Goal: Task Accomplishment & Management: Manage account settings

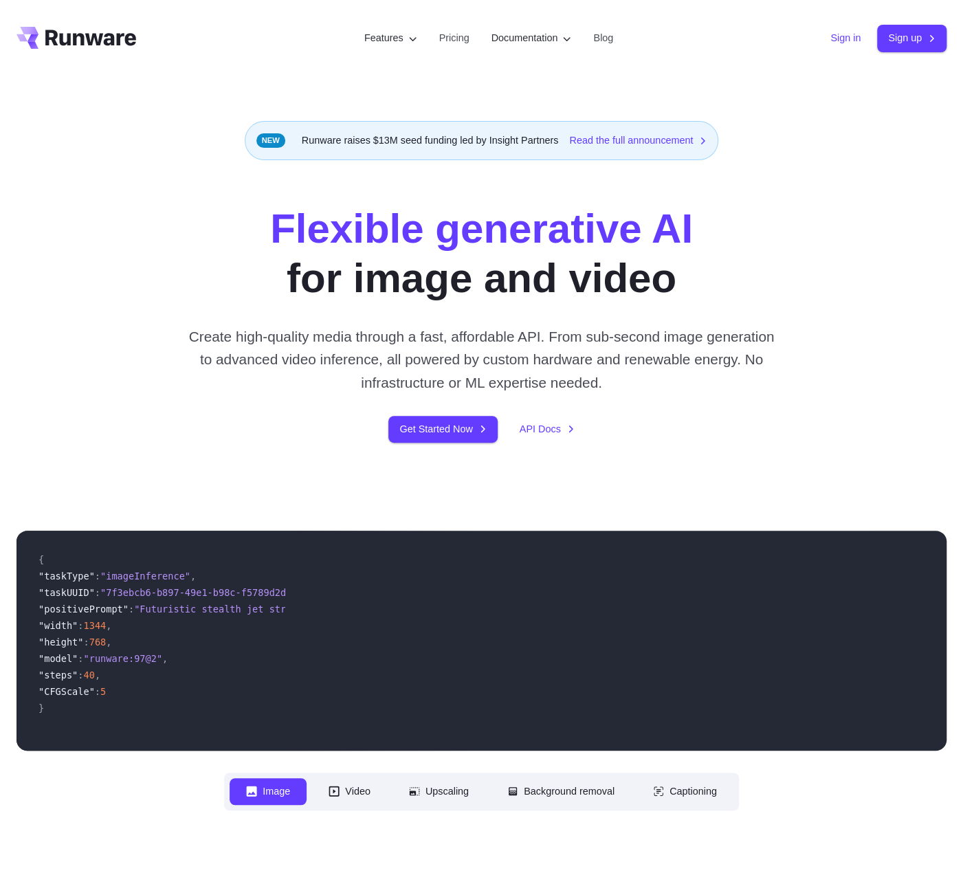
click at [852, 36] on link "Sign in" at bounding box center [845, 38] width 30 height 16
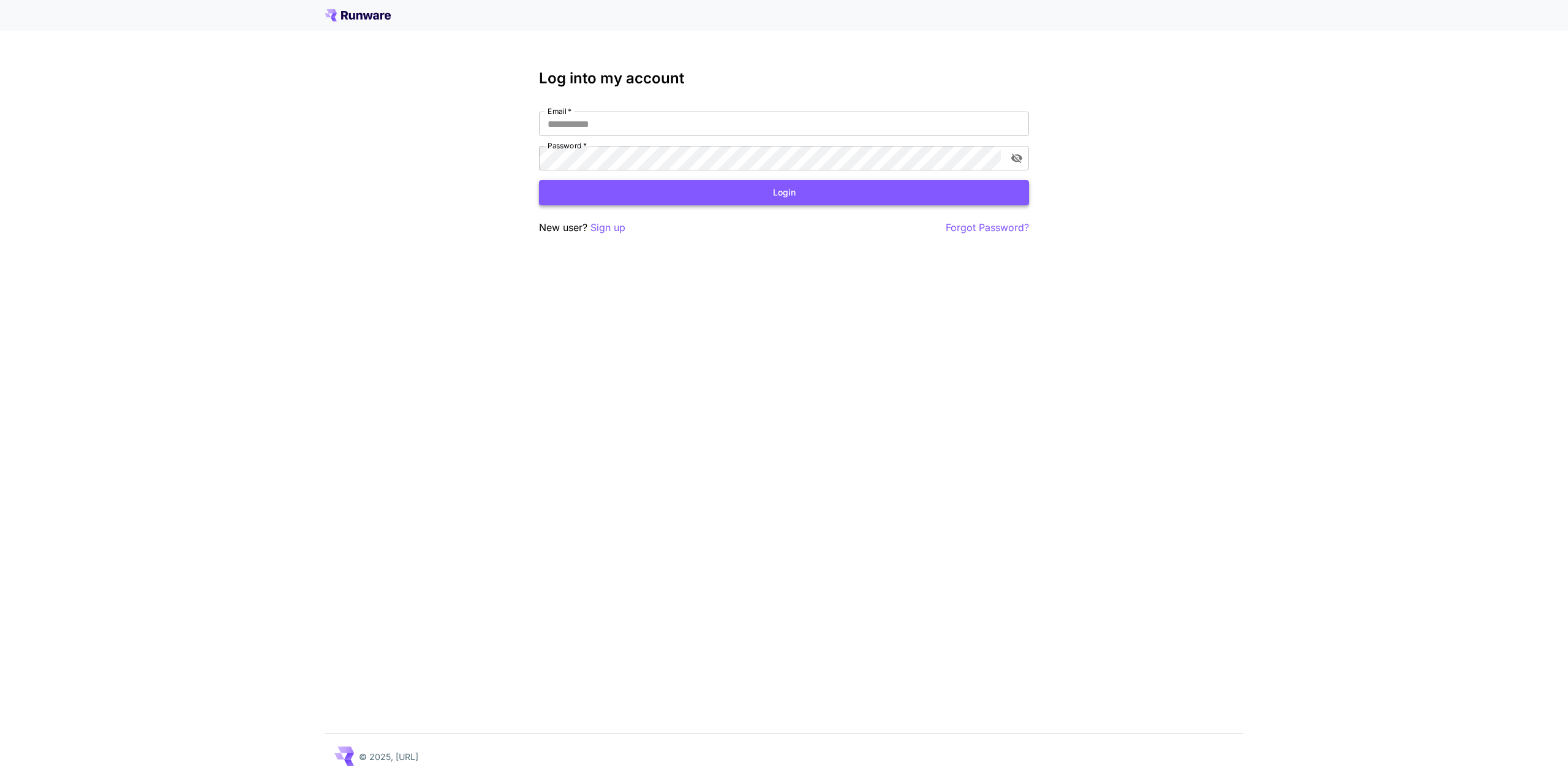
type input "**********"
click at [854, 201] on button "Login" at bounding box center [784, 193] width 490 height 25
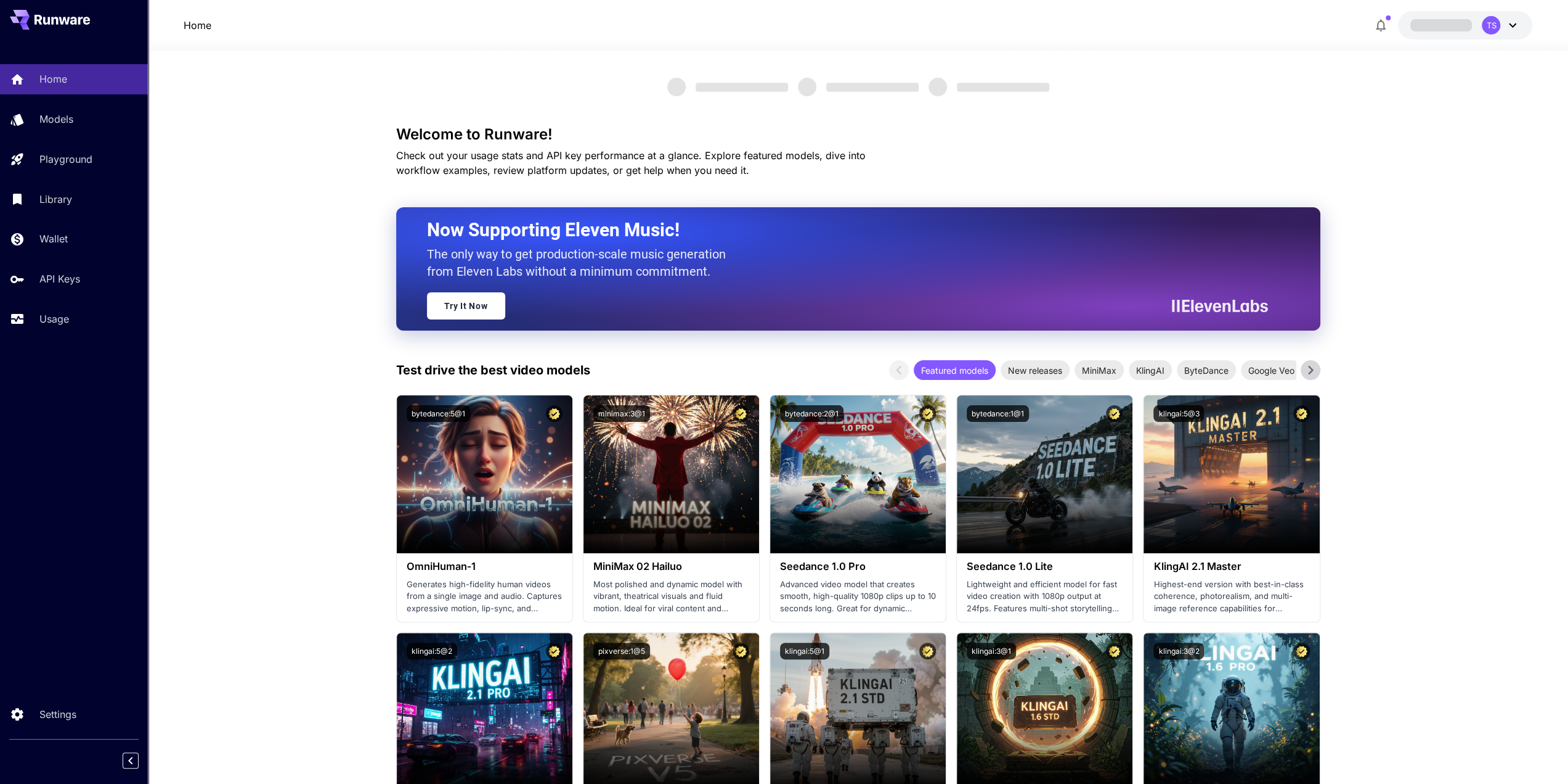
click at [1496, 25] on div "TS" at bounding box center [1491, 25] width 19 height 19
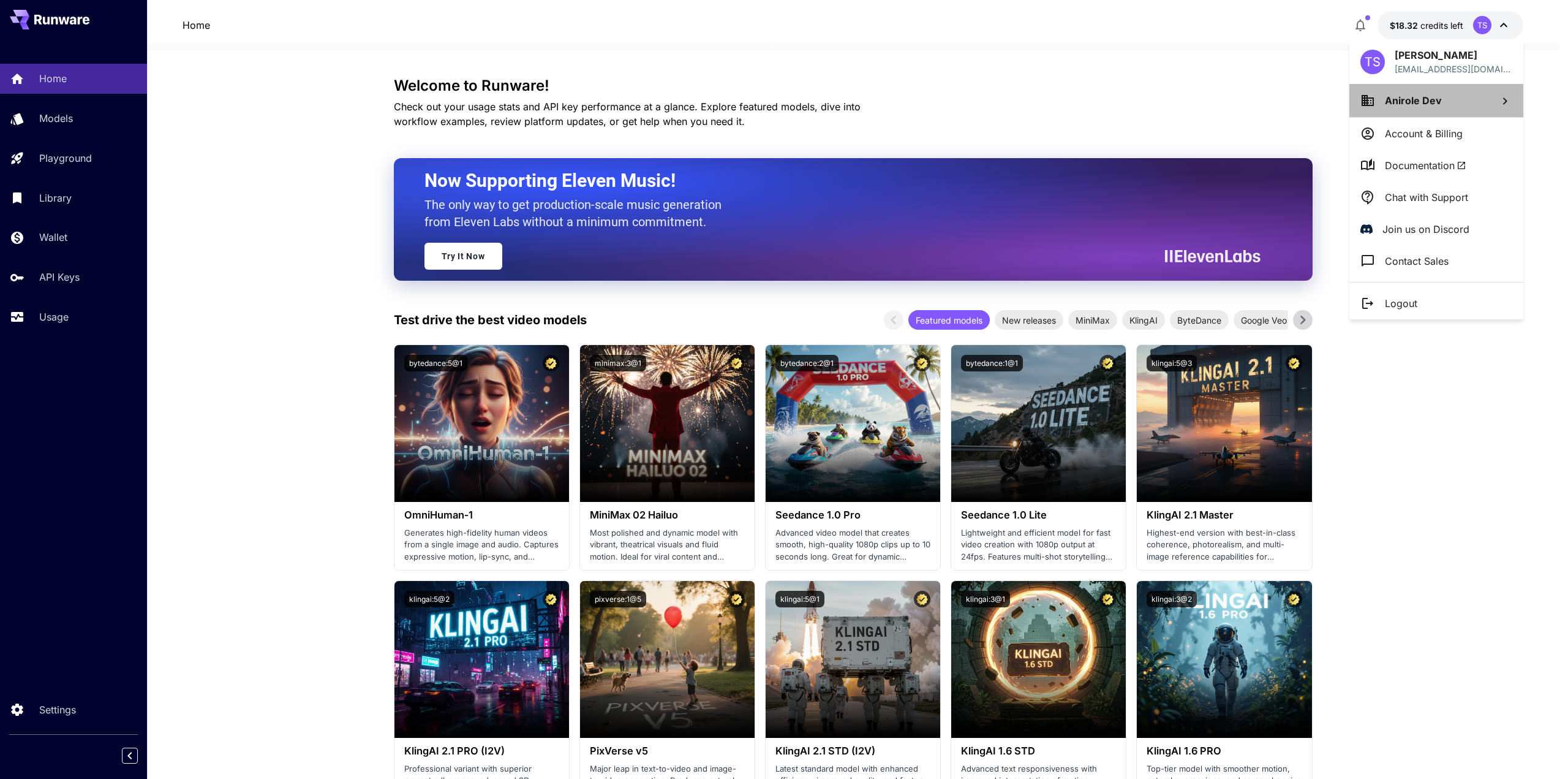
click at [1463, 87] on li "Anirole Dev" at bounding box center [1436, 100] width 174 height 33
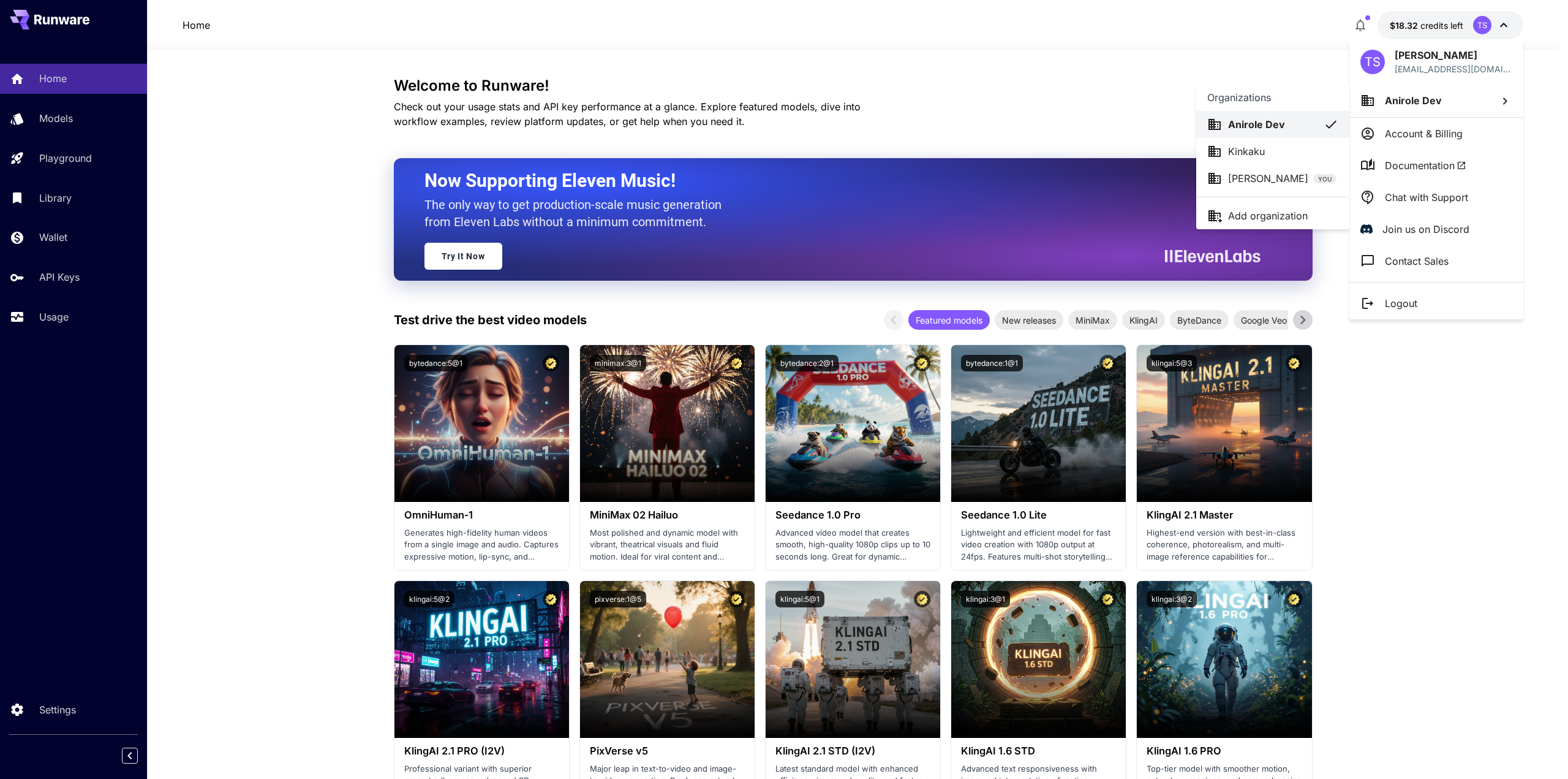
click at [1238, 152] on p "Kinkaku" at bounding box center [1246, 152] width 37 height 14
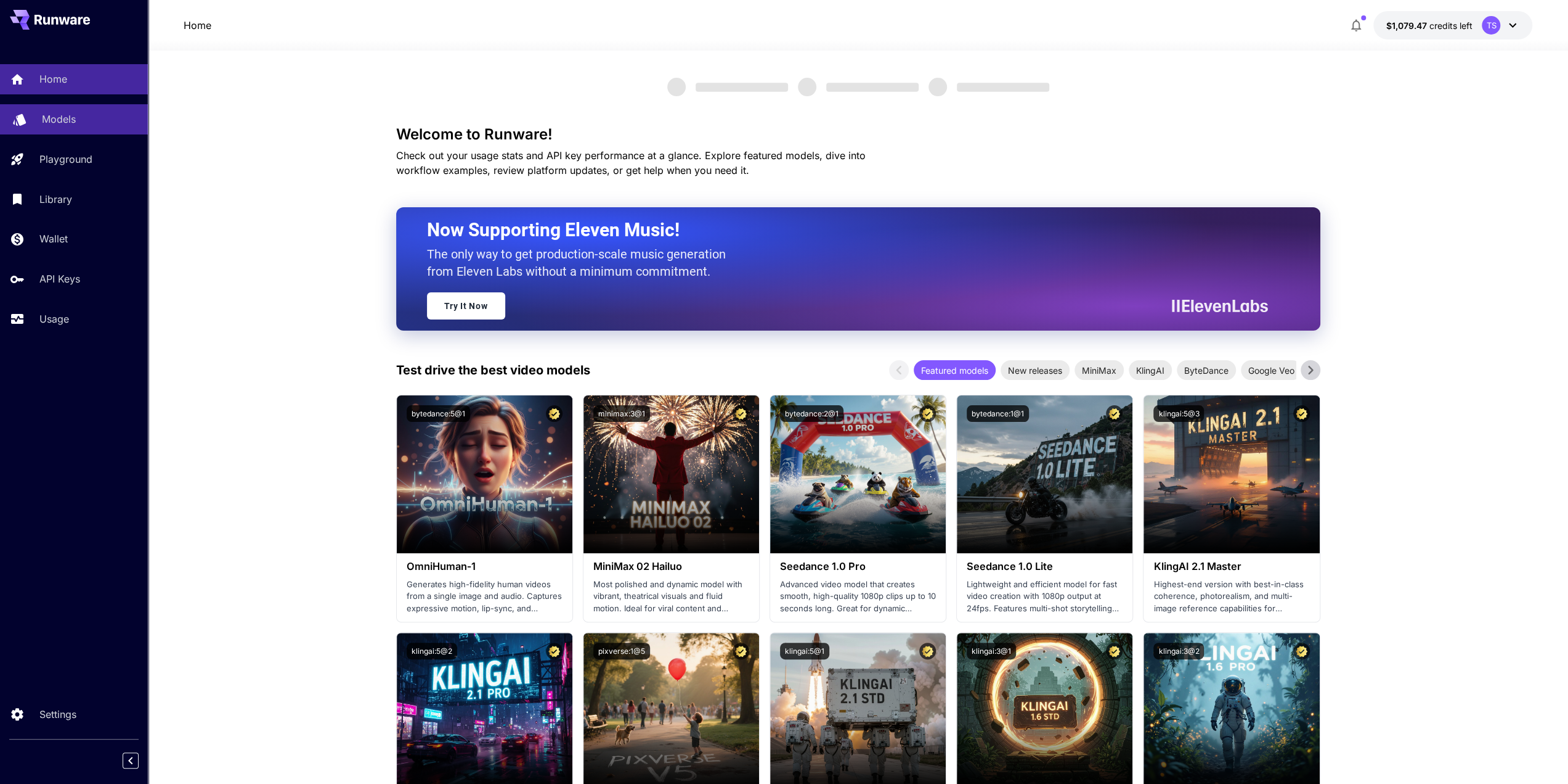
click at [70, 110] on link "Models" at bounding box center [74, 119] width 148 height 30
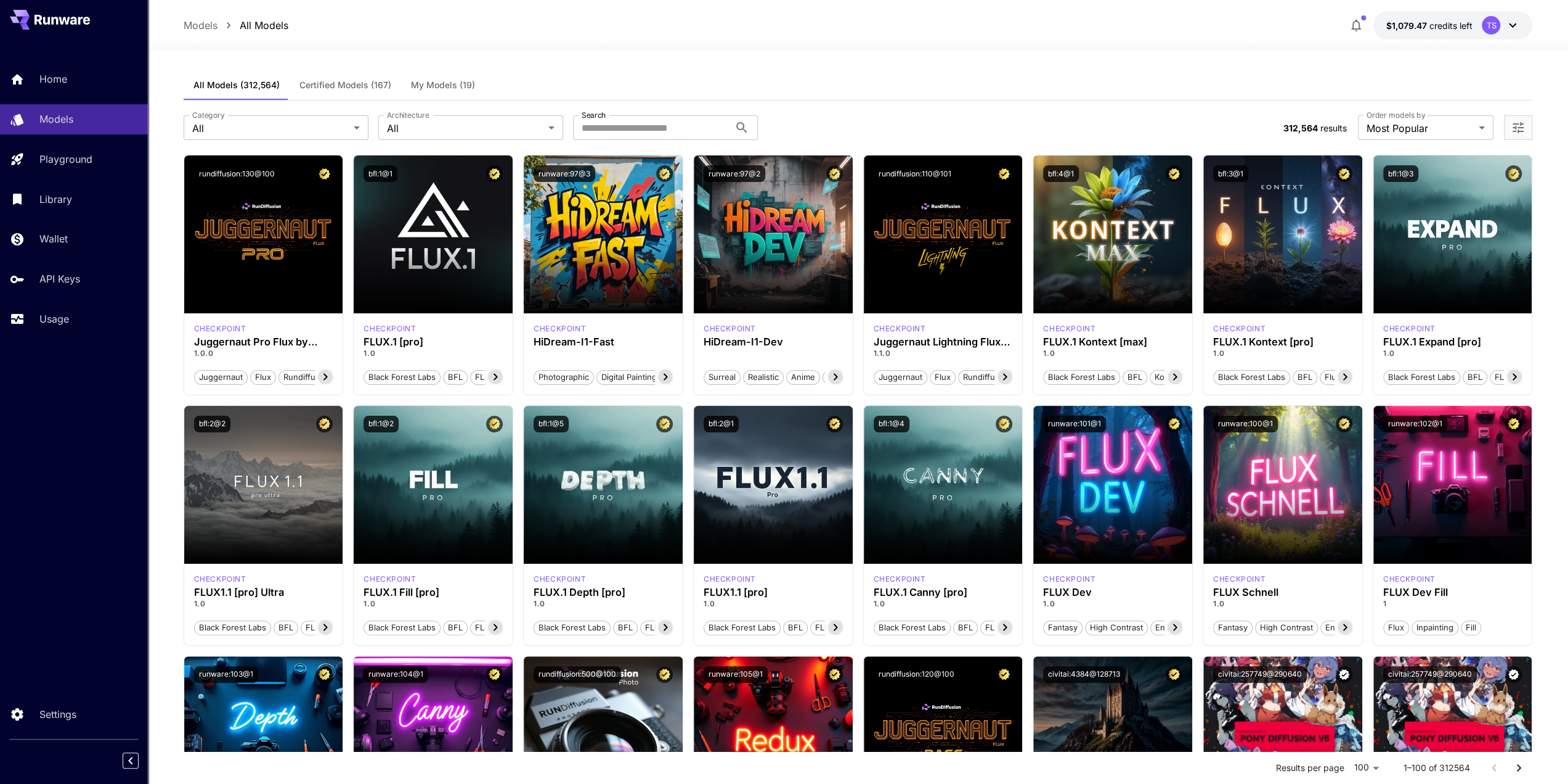
click at [445, 86] on span "My Models (19)" at bounding box center [442, 85] width 64 height 11
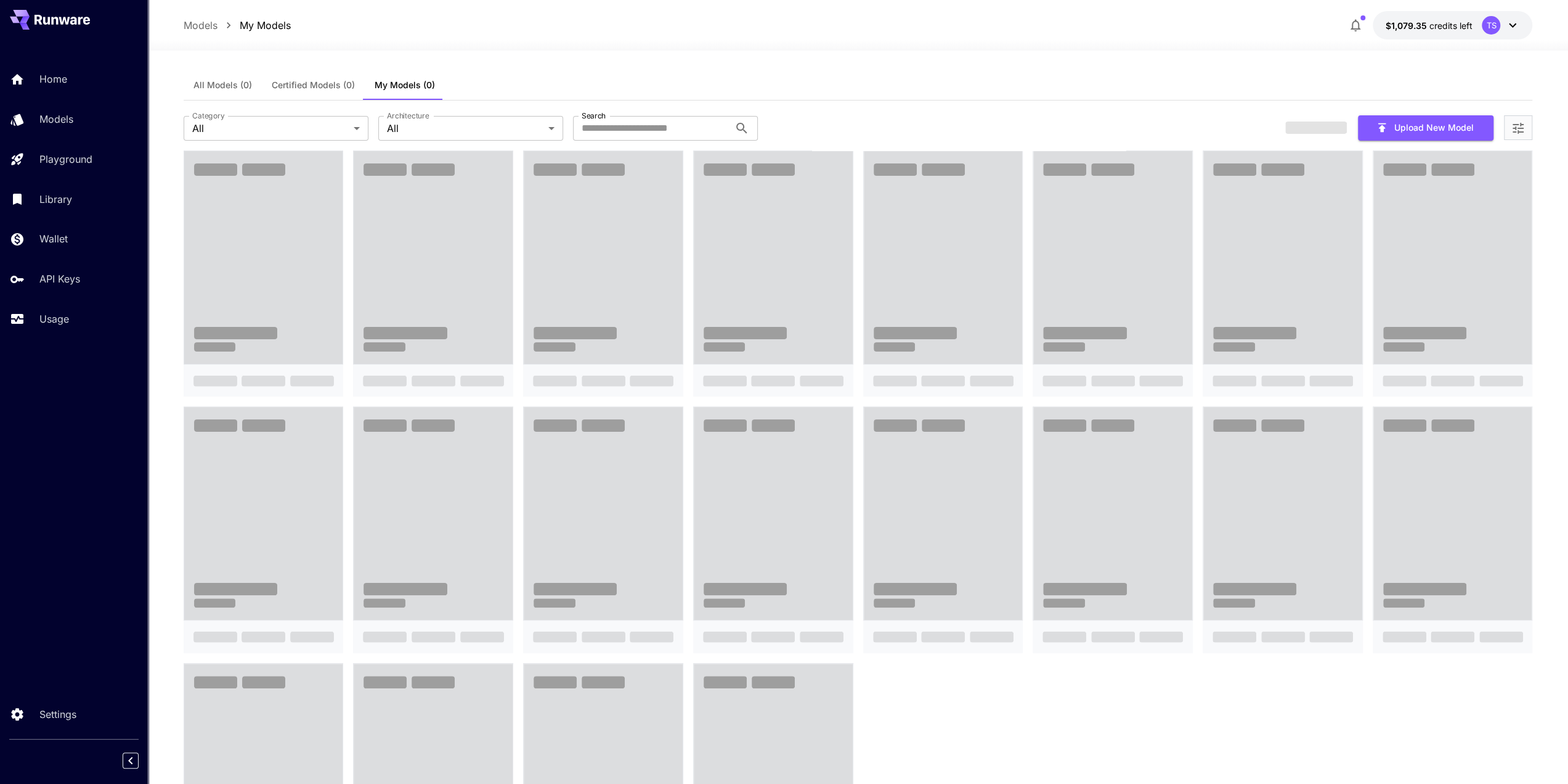
click at [513, 91] on div "All Models (0) Certified Models (0) My Models (0)" at bounding box center [858, 85] width 1349 height 30
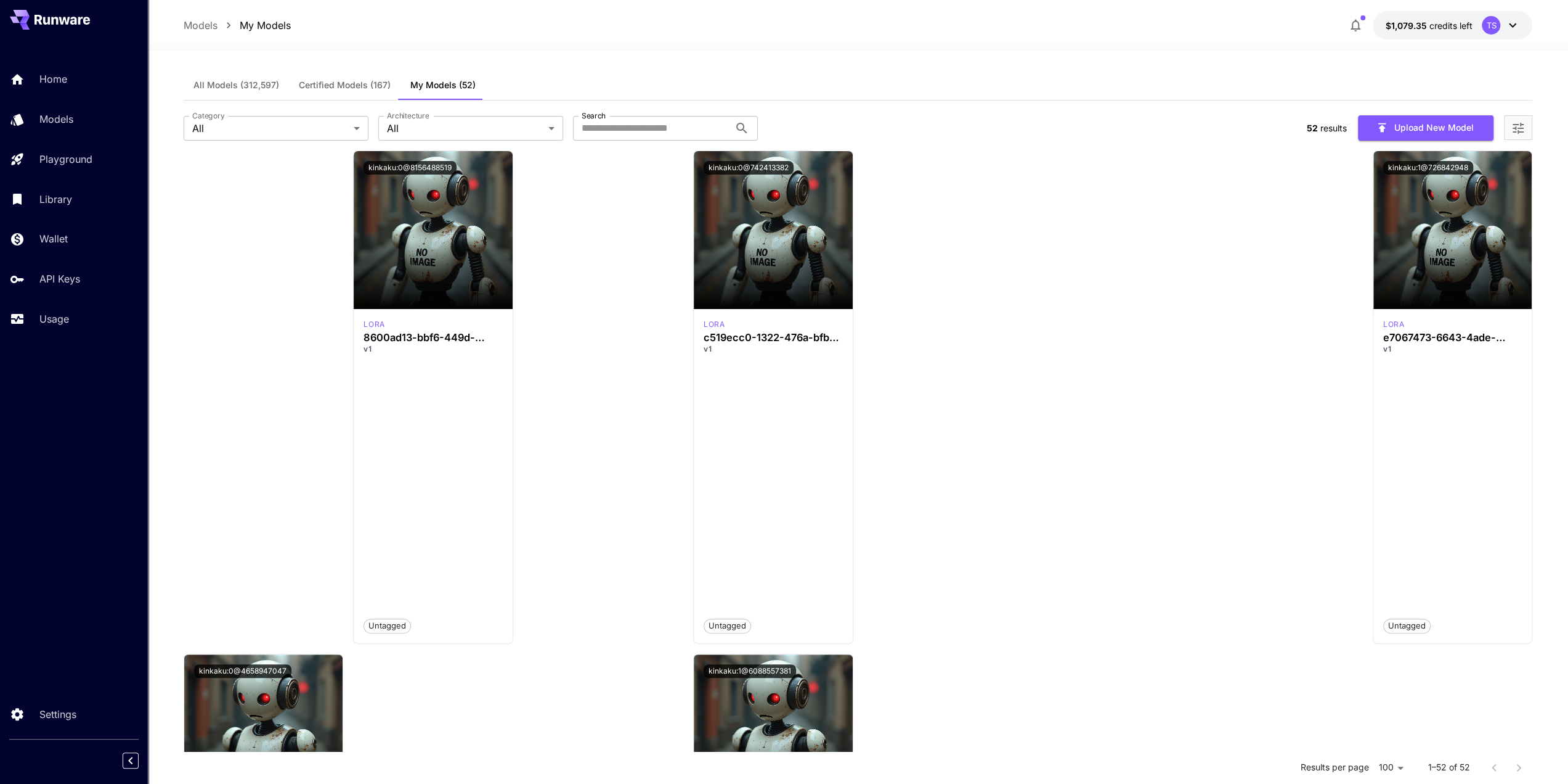
click at [513, 91] on div "All Models (312,597) Certified Models (167) My Models (52)" at bounding box center [858, 85] width 1349 height 30
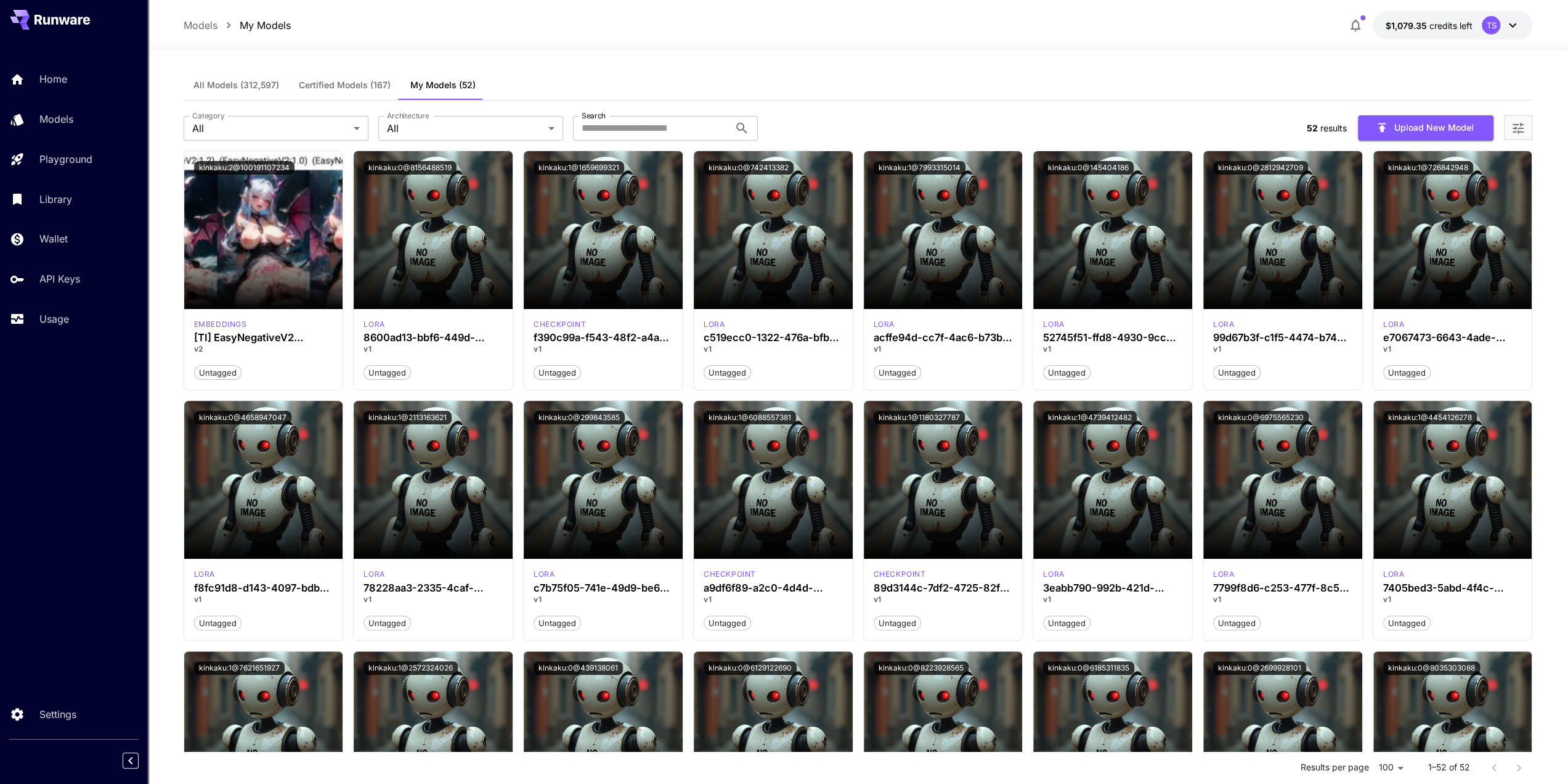
click at [524, 86] on div "All Models (312,597) Certified Models (167) My Models (52)" at bounding box center [858, 85] width 1349 height 30
